Goal: Information Seeking & Learning: Learn about a topic

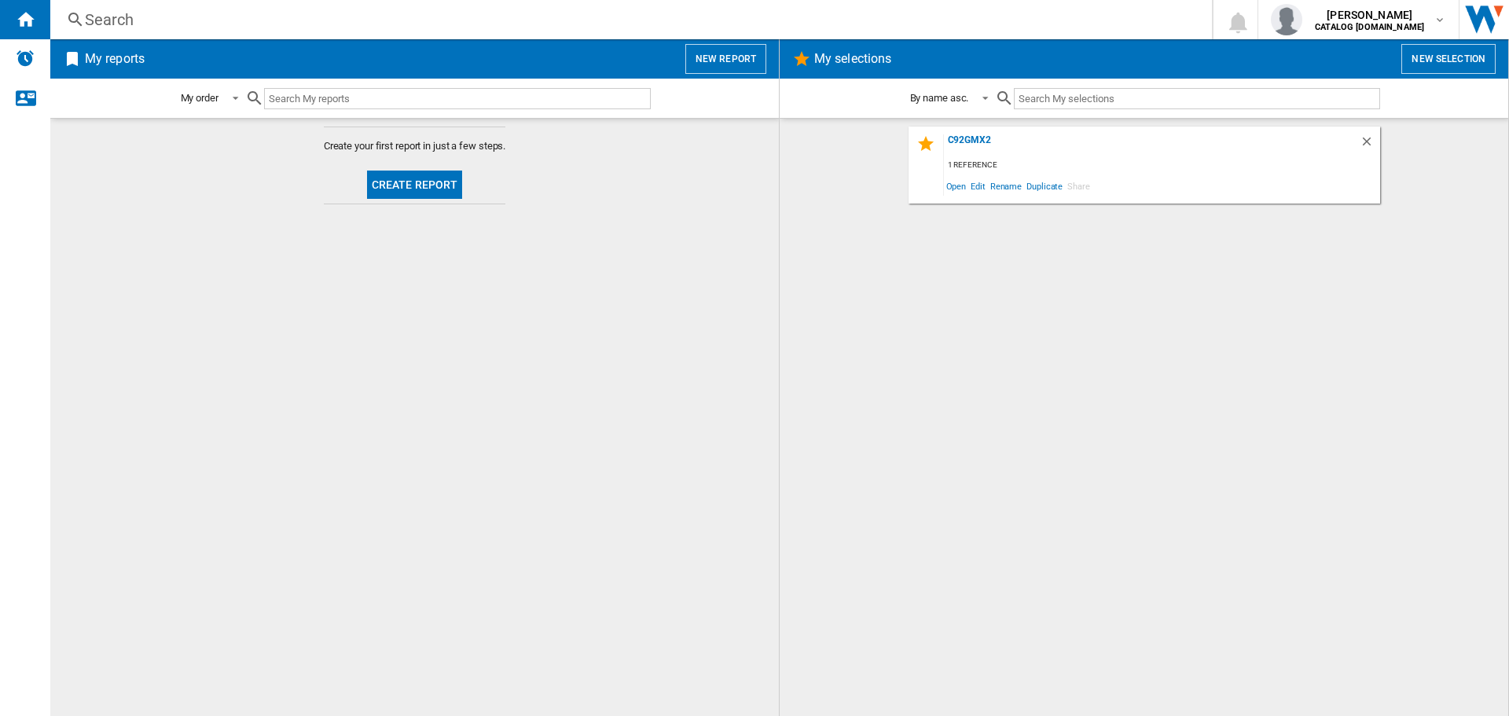
click at [181, 25] on div "Search" at bounding box center [628, 20] width 1086 height 22
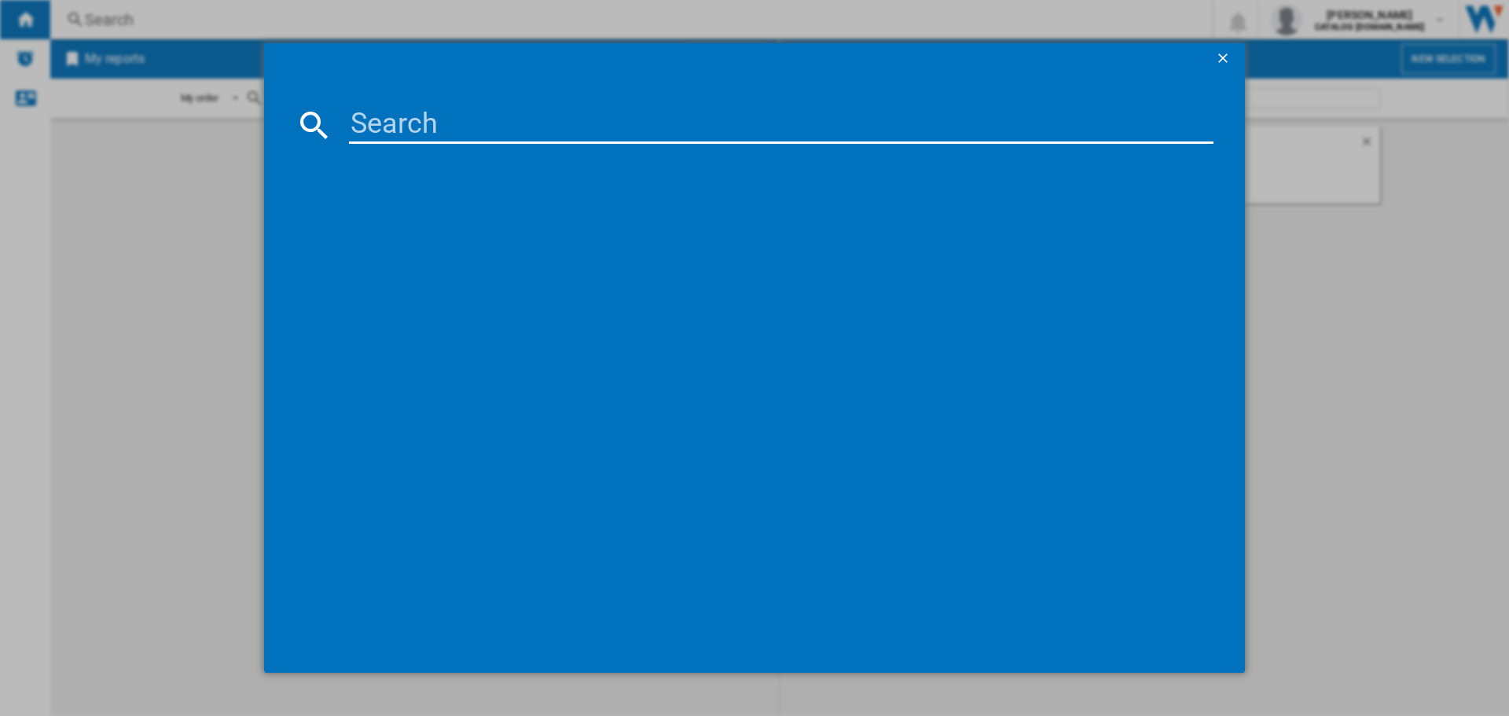
click at [406, 119] on input at bounding box center [781, 125] width 865 height 38
type input "kt100ble"
click at [401, 229] on div "SMEG KT100BLE BLACK" at bounding box center [765, 226] width 849 height 16
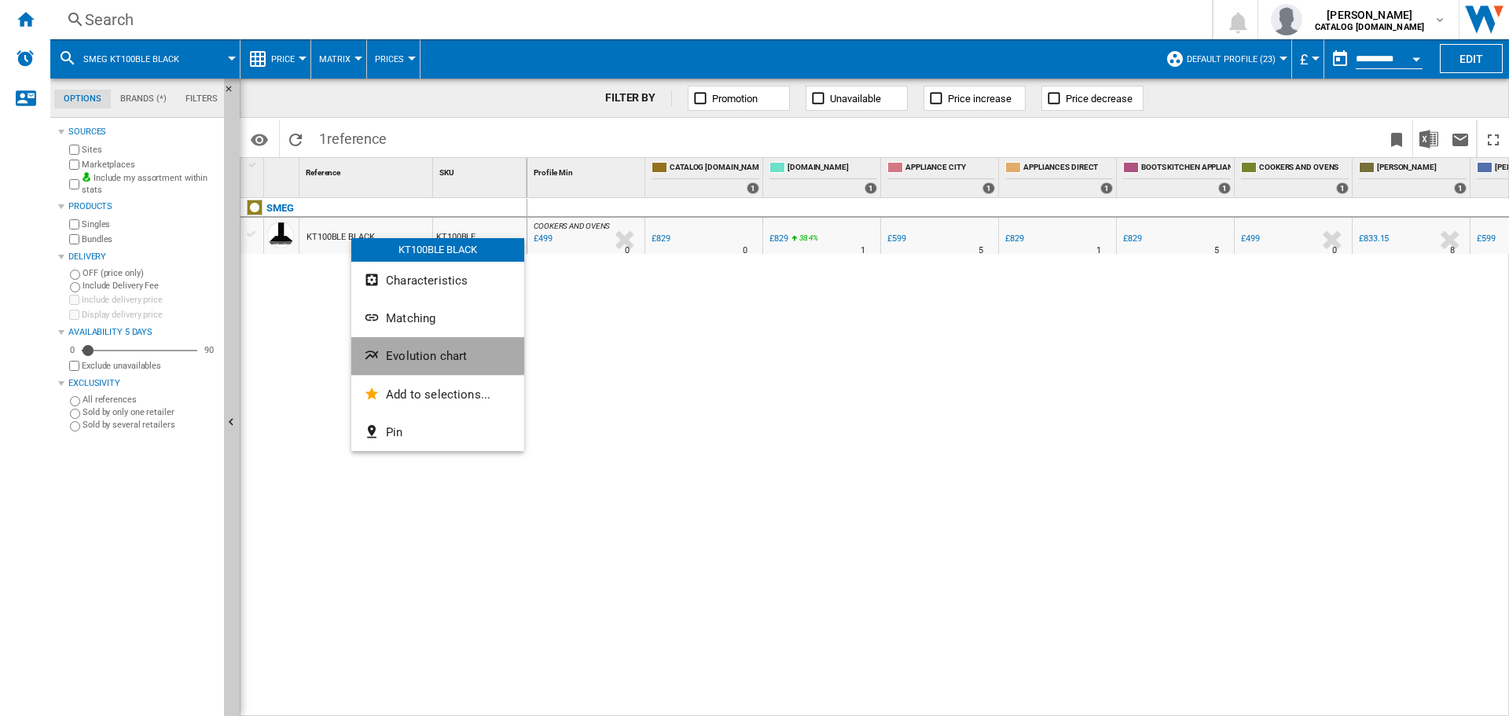
click at [400, 352] on span "Evolution chart" at bounding box center [426, 356] width 81 height 14
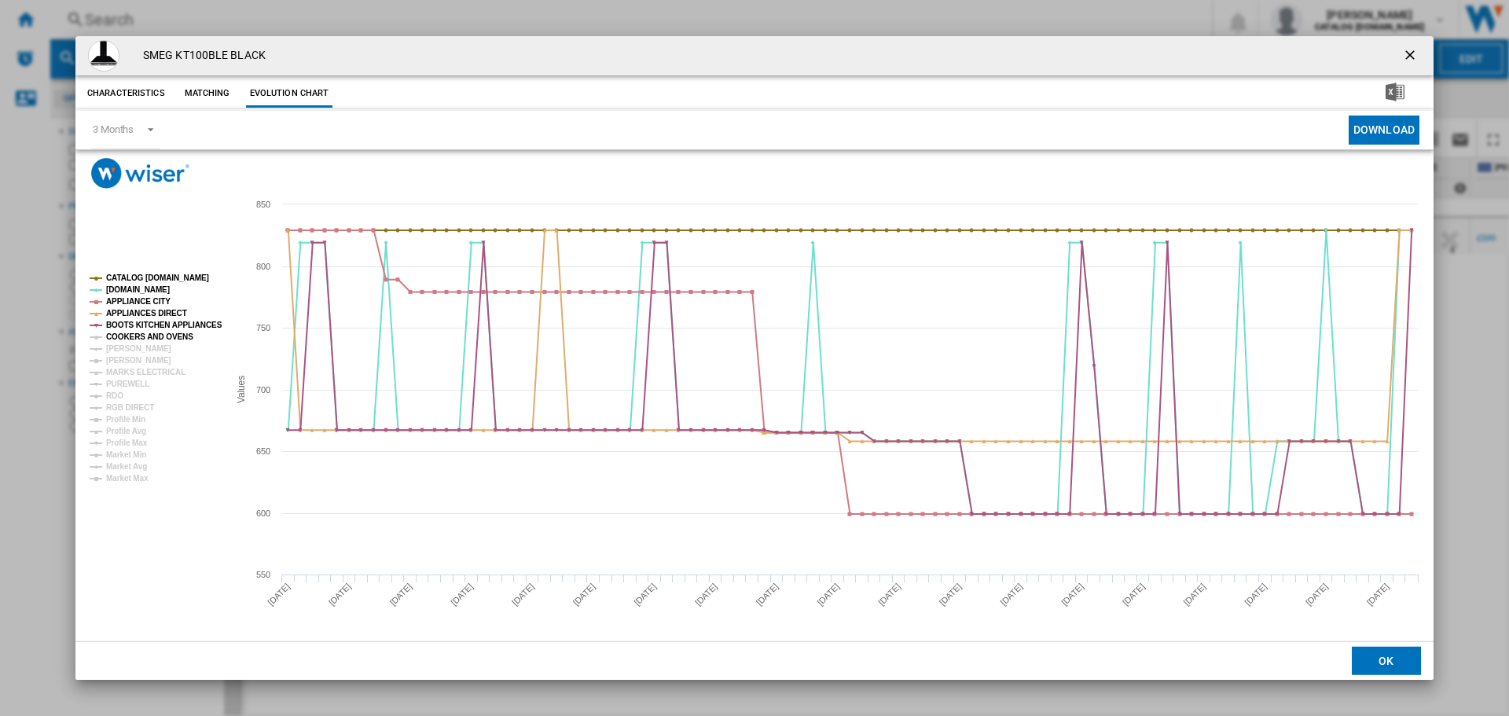
click at [124, 332] on tspan "COOKERS AND OVENS" at bounding box center [149, 336] width 87 height 9
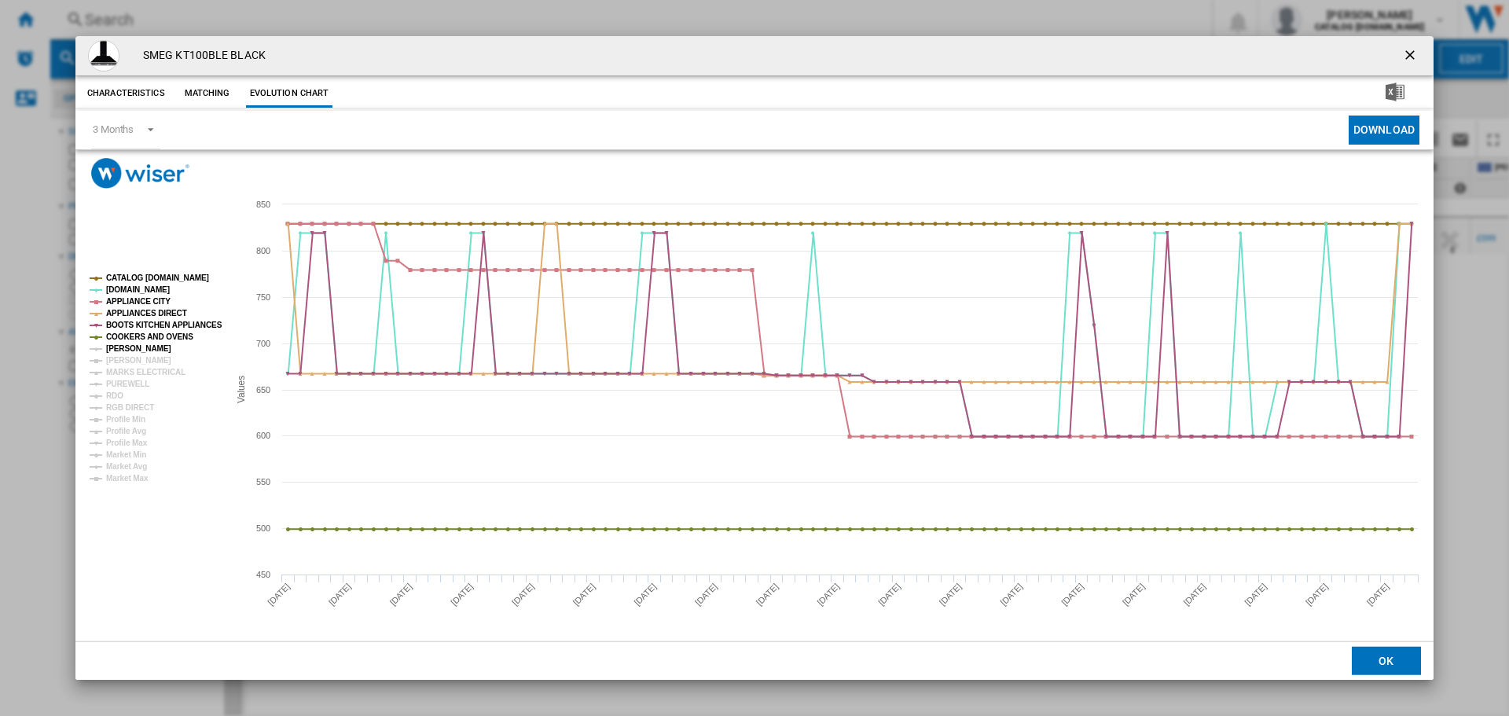
click at [127, 344] on tspan "[PERSON_NAME]" at bounding box center [138, 348] width 65 height 9
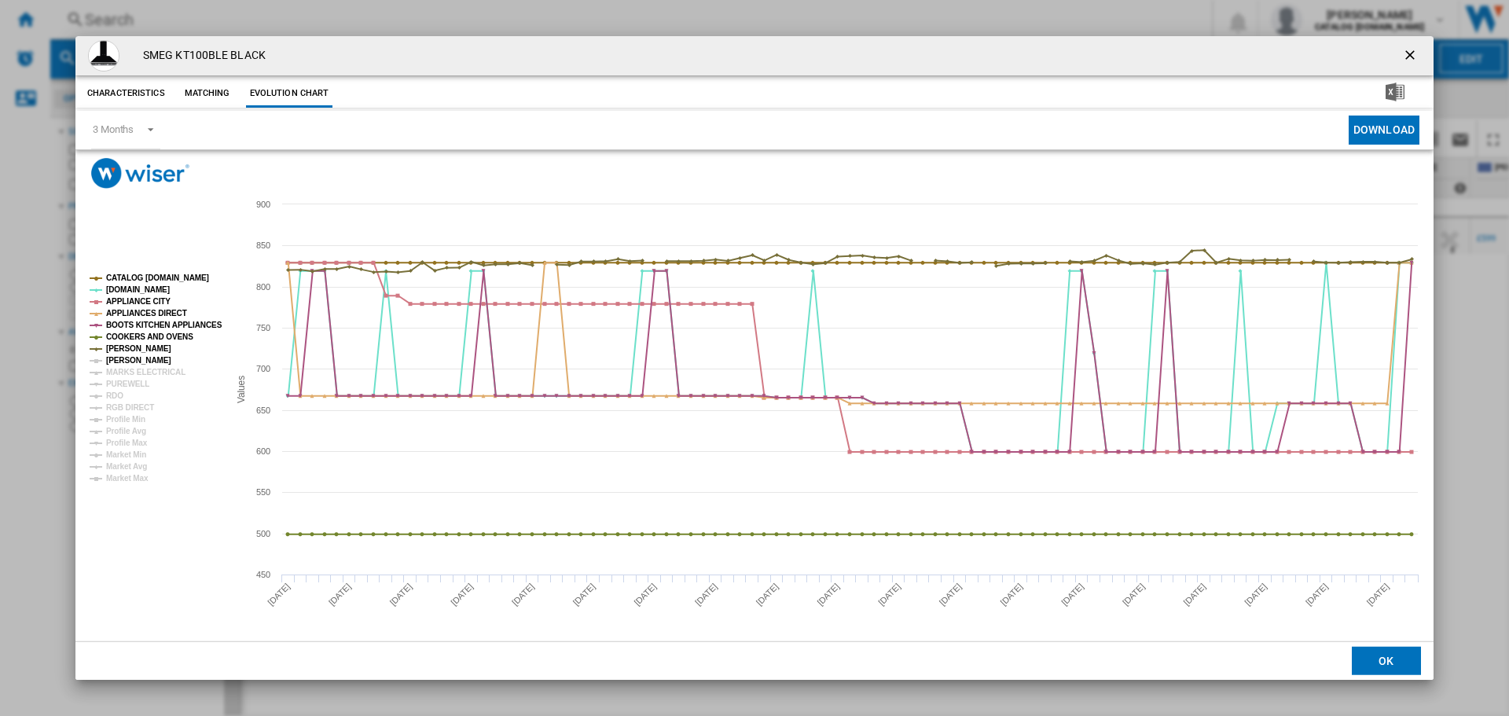
click at [130, 356] on tspan "[PERSON_NAME]" at bounding box center [138, 360] width 65 height 9
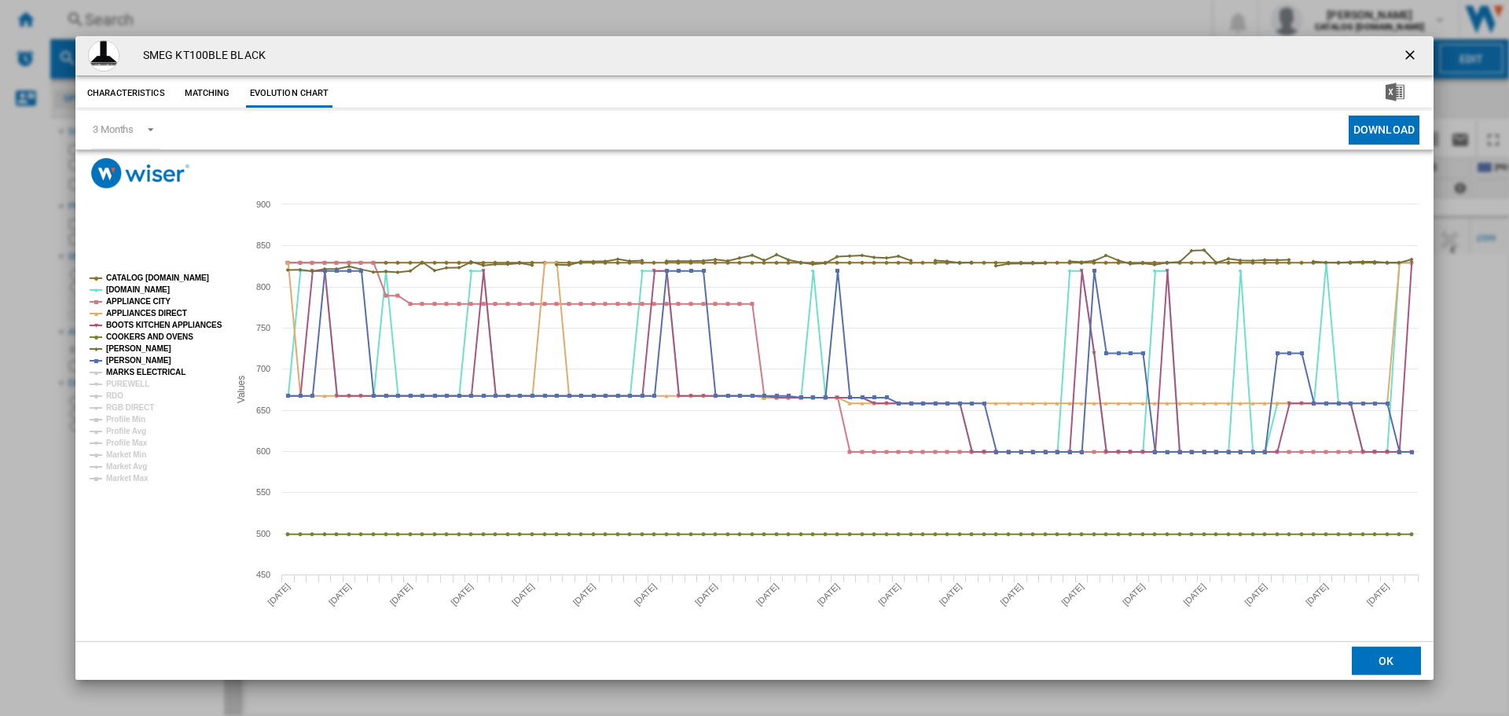
click at [134, 369] on tspan "MARKS ELECTRICAL" at bounding box center [145, 372] width 79 height 9
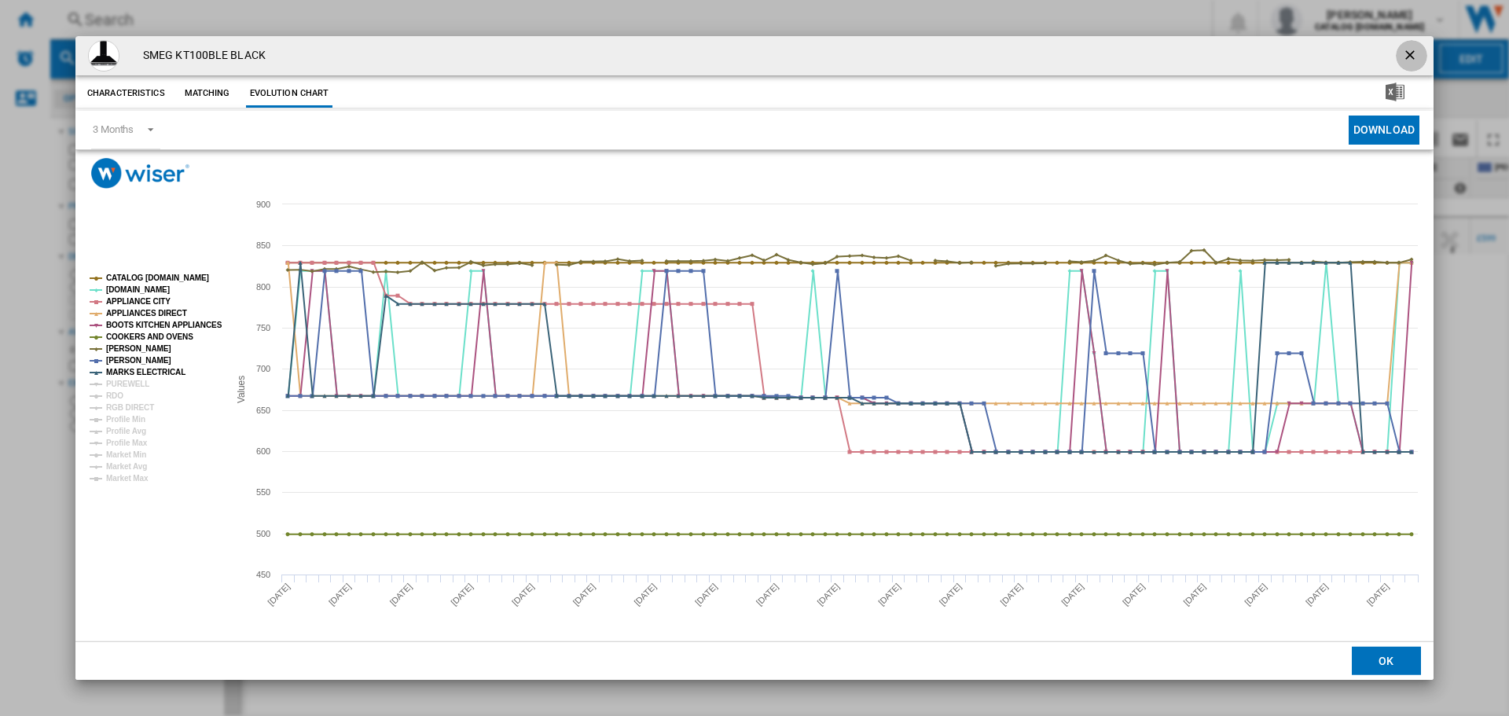
click at [1408, 53] on ng-md-icon "getI18NText('BUTTONS.CLOSE_DIALOG')" at bounding box center [1411, 56] width 19 height 19
